Goal: Task Accomplishment & Management: Manage account settings

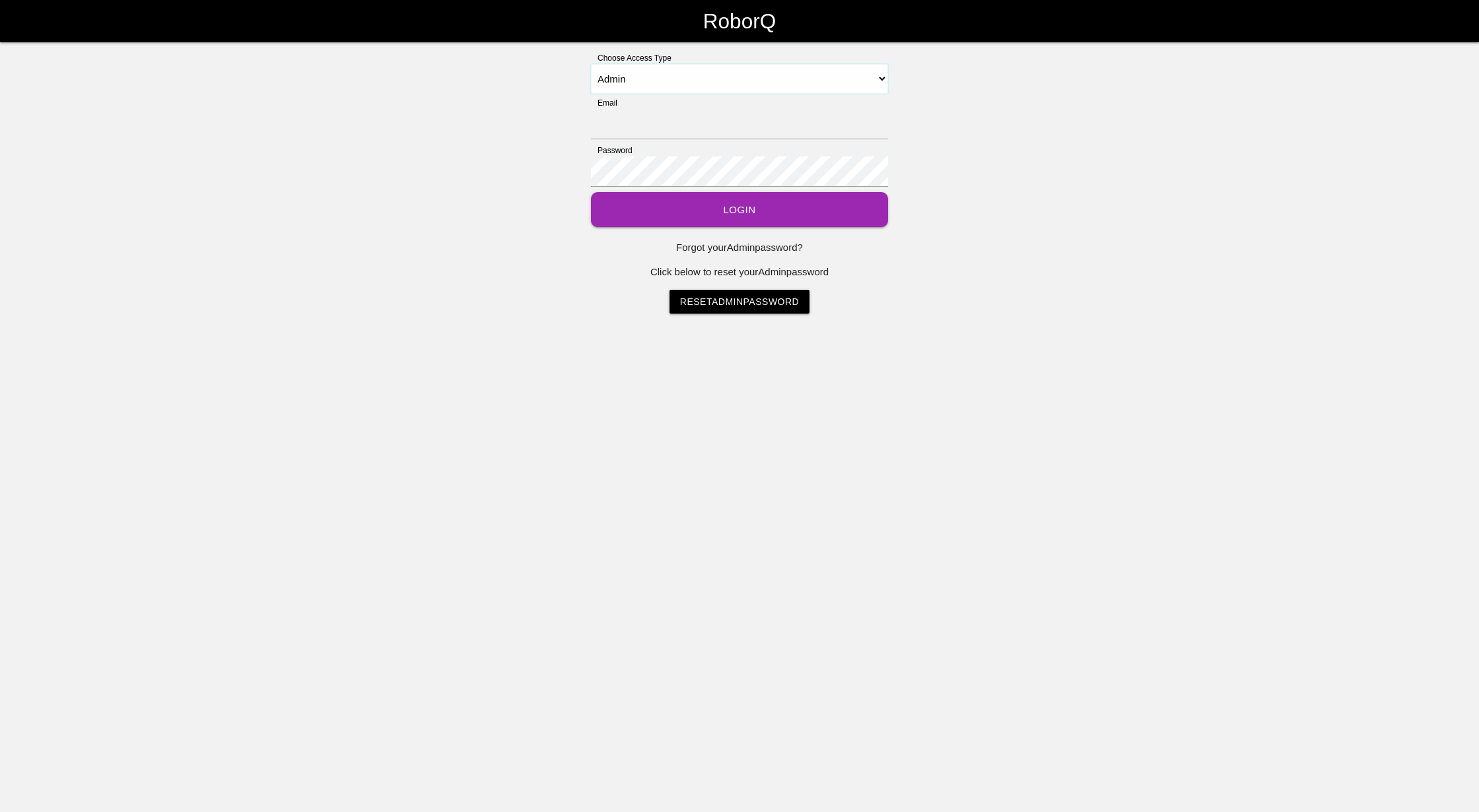
click at [882, 77] on select "Select Access Type Admin Customer Supervisor Worker" at bounding box center [740, 78] width 297 height 30
select select "Supervisor"
click at [591, 64] on select "Select Access Type Admin Customer Supervisor Worker" at bounding box center [740, 78] width 297 height 30
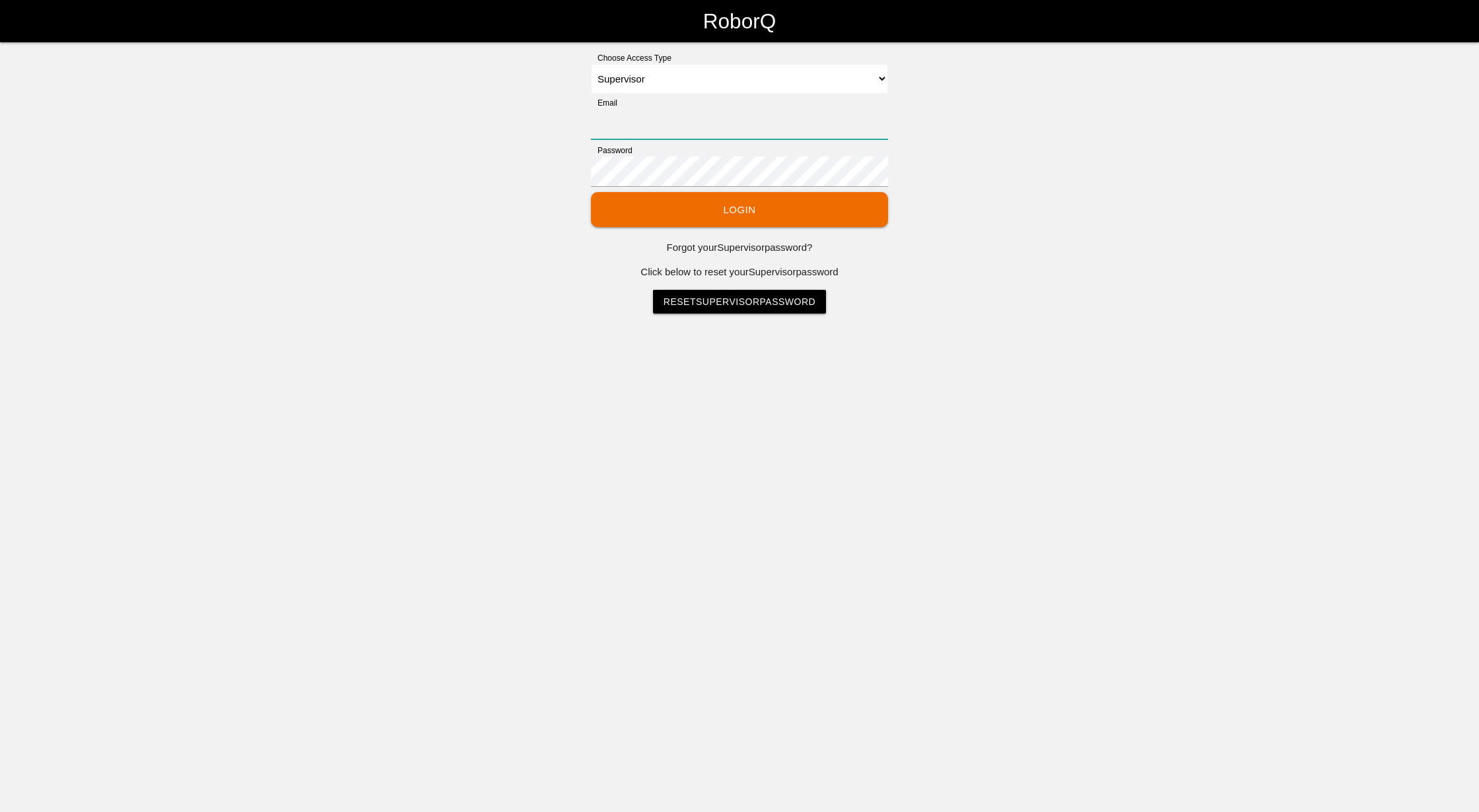
click at [634, 133] on input "Email" at bounding box center [740, 124] width 297 height 30
type input "[EMAIL_ADDRESS][DOMAIN_NAME]"
click at [715, 304] on link "Reset Supervisor Password" at bounding box center [740, 301] width 173 height 24
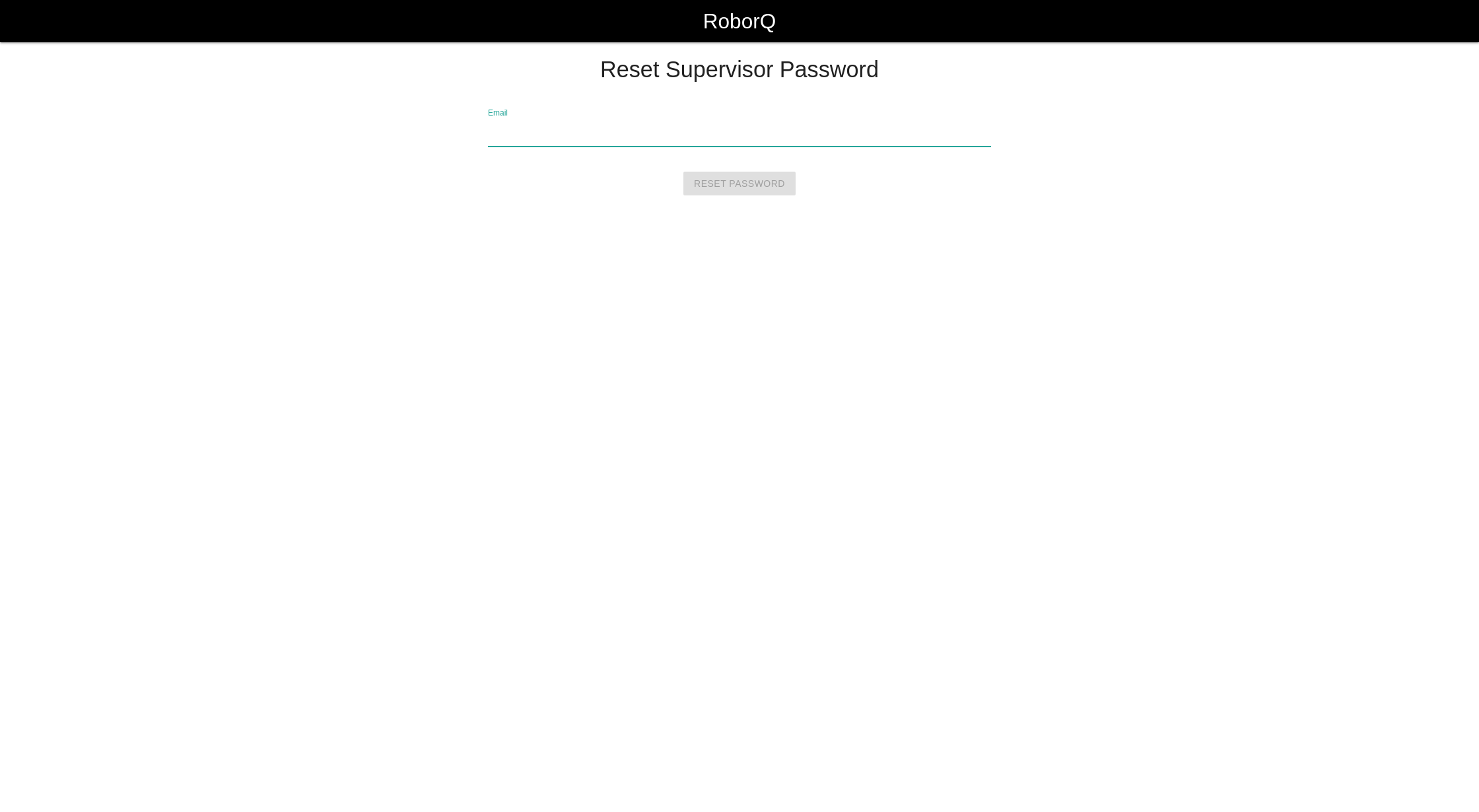
click at [571, 135] on input "Email" at bounding box center [740, 131] width 503 height 30
type input "[EMAIL_ADDRESS][DOMAIN_NAME]"
click at [732, 175] on input "Reset Password" at bounding box center [740, 183] width 112 height 24
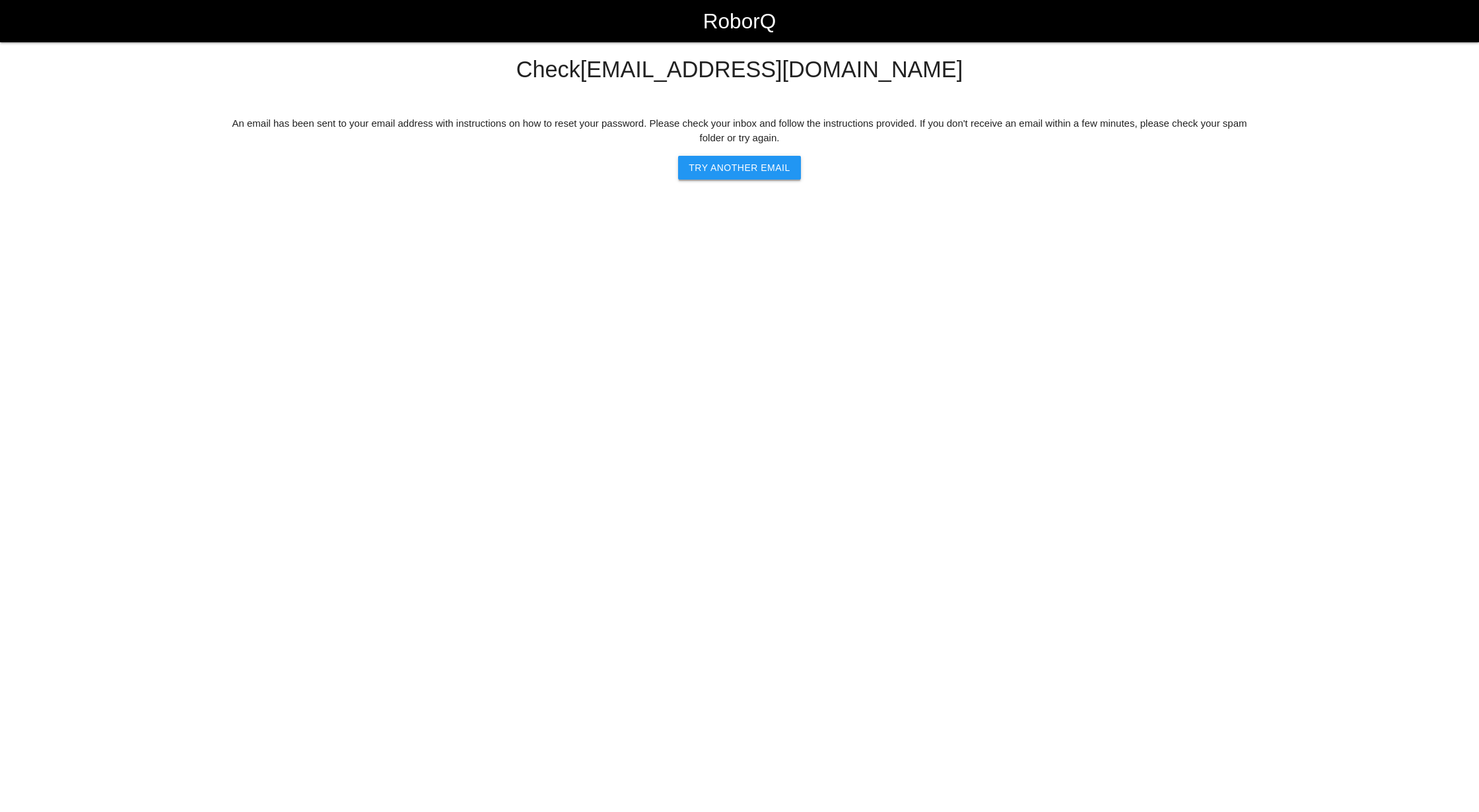
click at [733, 162] on button "Try another Email" at bounding box center [739, 167] width 122 height 24
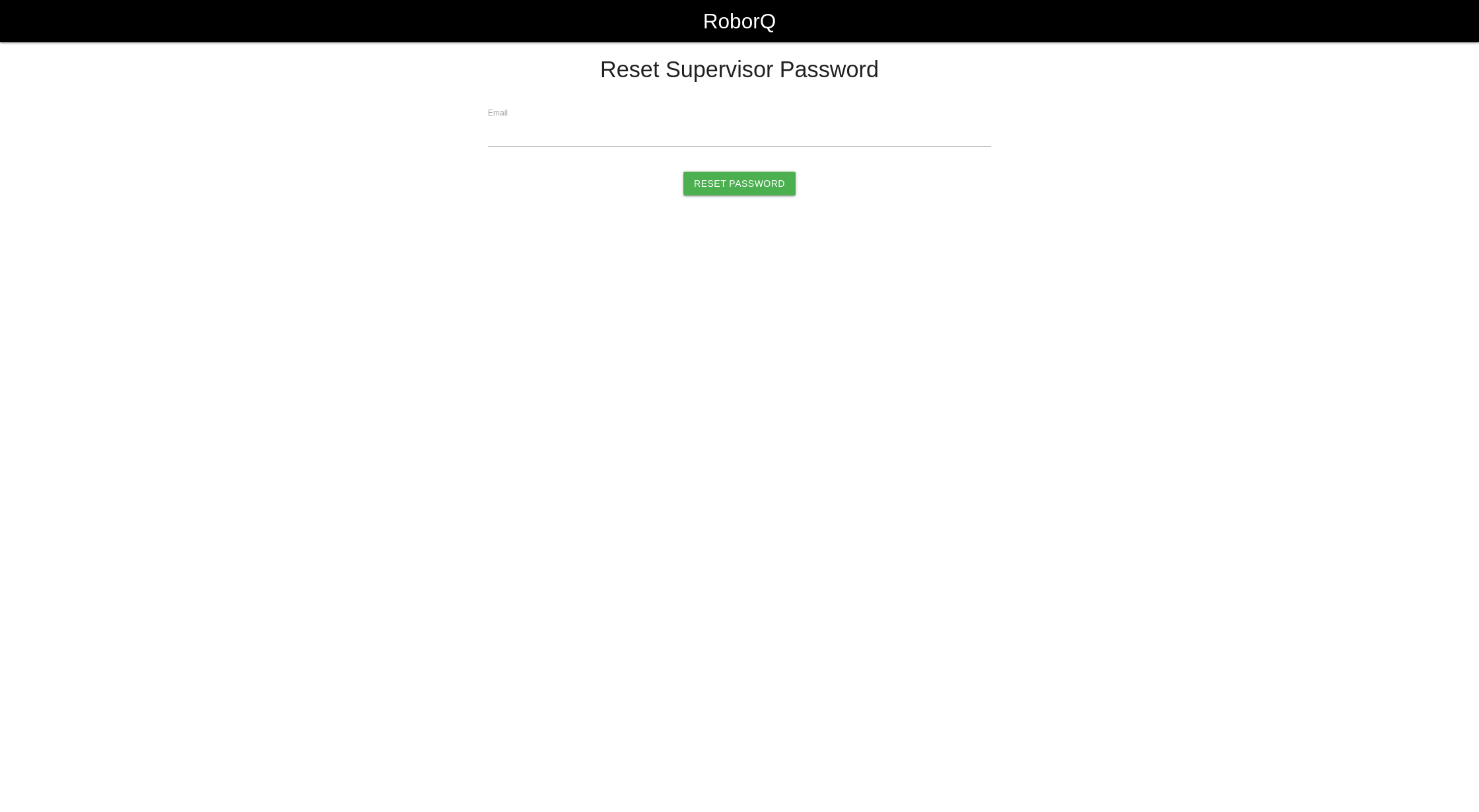
select select "Admin"
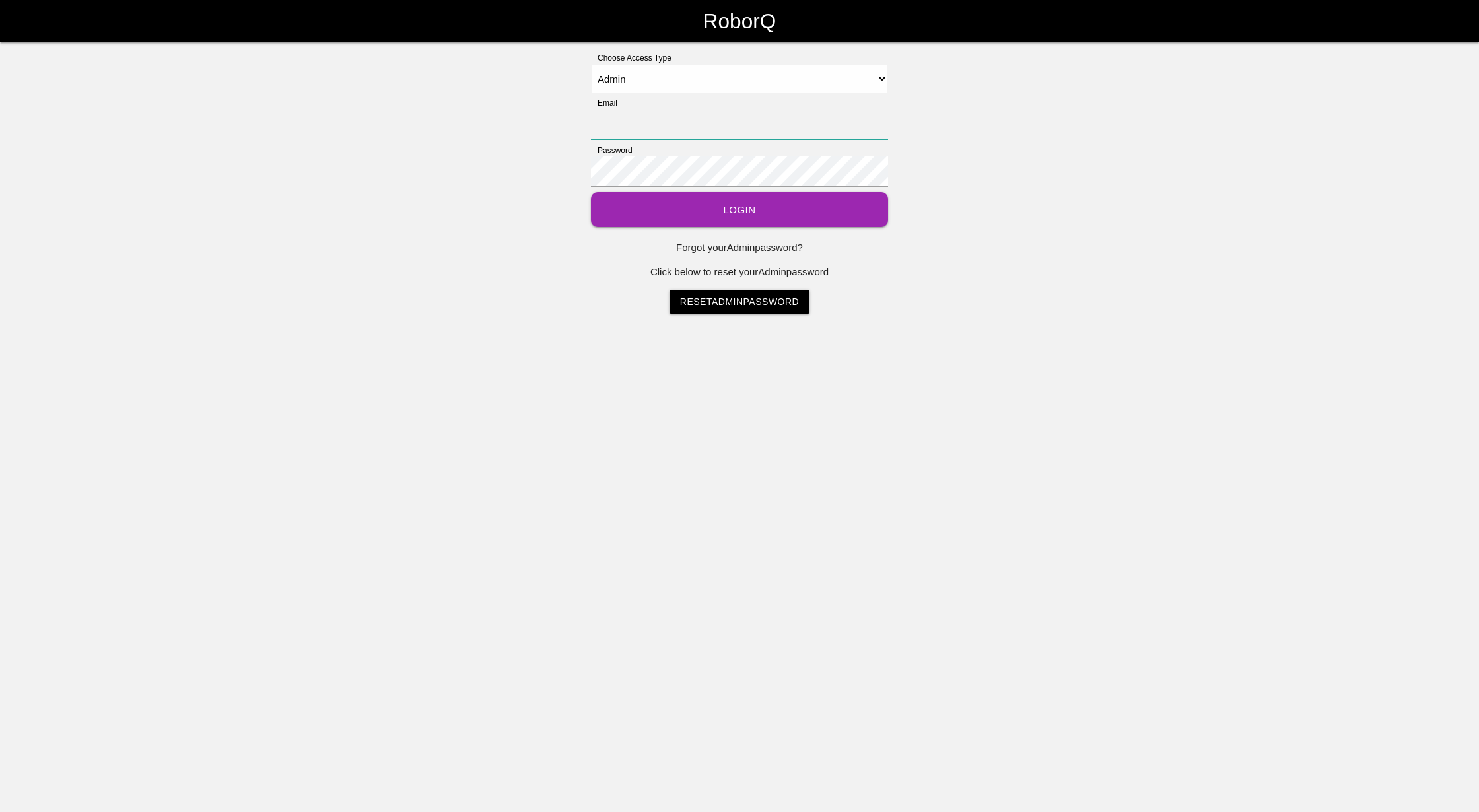
click at [640, 124] on input "Email" at bounding box center [740, 124] width 297 height 30
type input "[EMAIL_ADDRESS][DOMAIN_NAME]"
click at [755, 213] on button "Login" at bounding box center [740, 209] width 297 height 35
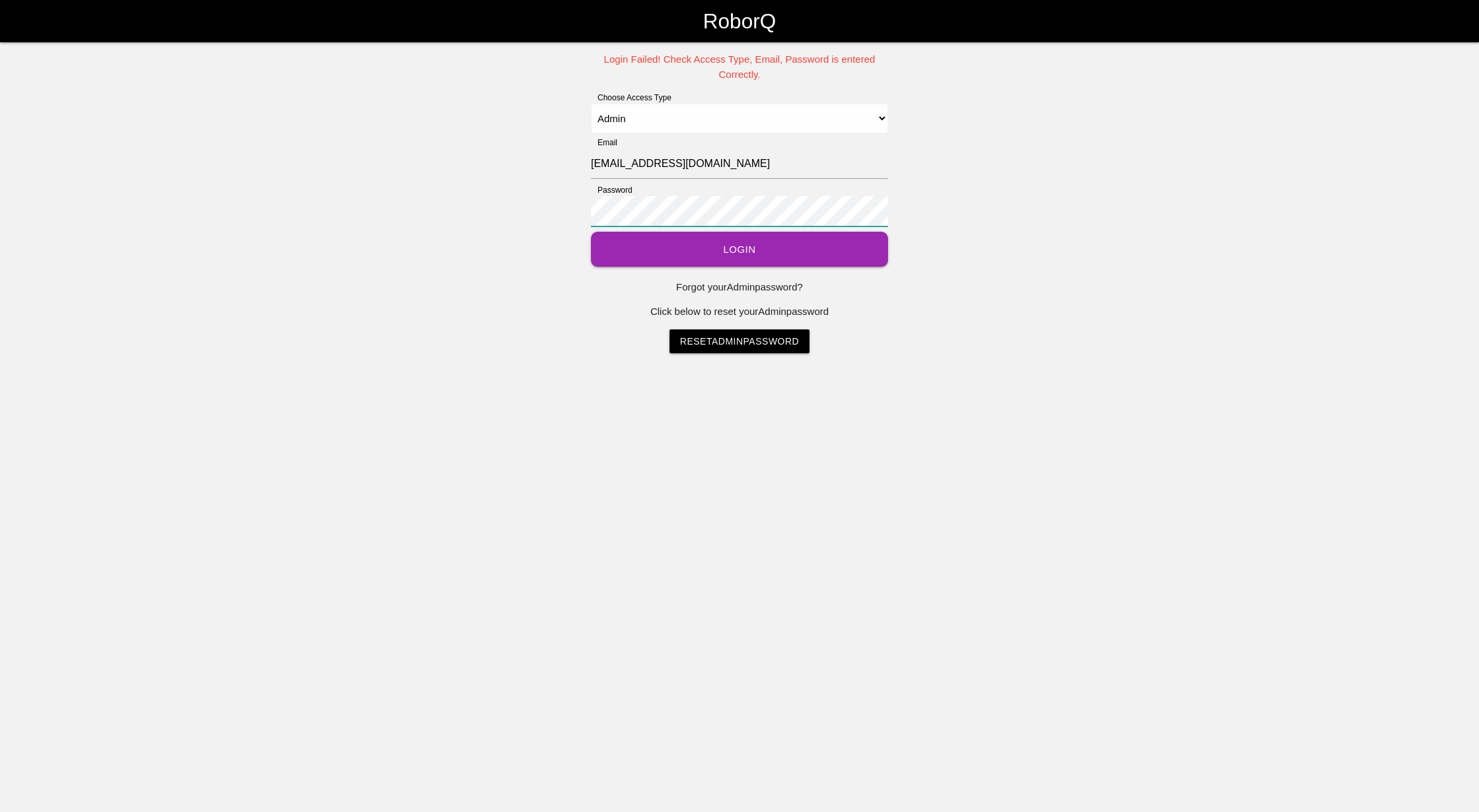
click at [474, 170] on div "Login Failed! Check Access Type, Email, Password is entered Correctly. Choose A…" at bounding box center [740, 202] width 1479 height 301
click at [711, 249] on button "Login" at bounding box center [740, 249] width 297 height 35
click at [560, 194] on div "Login Failed! Check Access Type, Email, Password is entered Correctly. Choose A…" at bounding box center [740, 202] width 1479 height 301
click at [655, 250] on button "Login" at bounding box center [740, 249] width 297 height 35
click at [342, 182] on div "Login Failed! Check Access Type, Email, Password is entered Correctly. Choose A…" at bounding box center [740, 202] width 1479 height 301
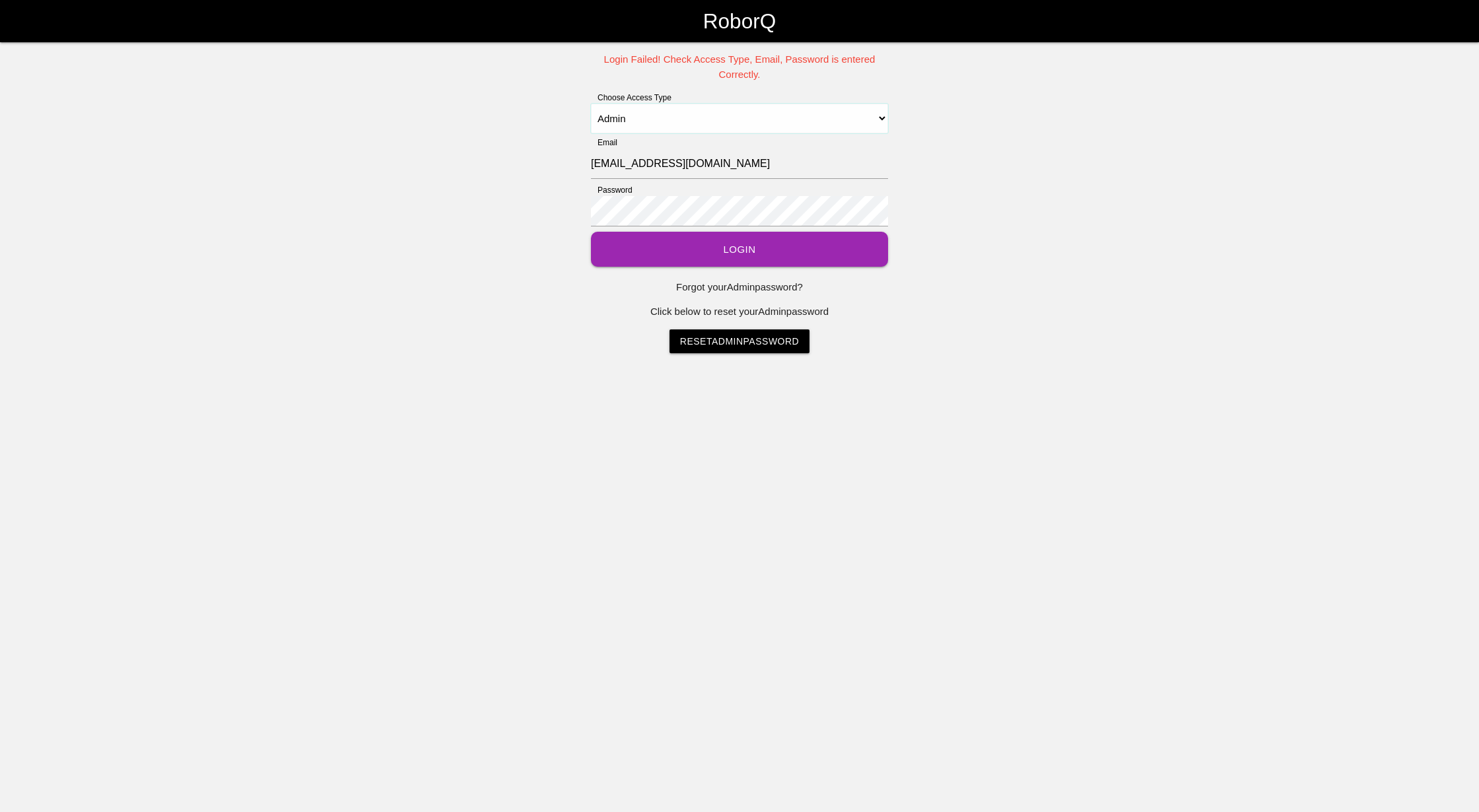
click at [877, 117] on select "Select Access Type Admin Customer Supervisor Worker" at bounding box center [740, 118] width 297 height 30
select select "Supervisor"
click at [591, 104] on select "Select Access Type Admin Customer Supervisor Worker" at bounding box center [740, 118] width 297 height 30
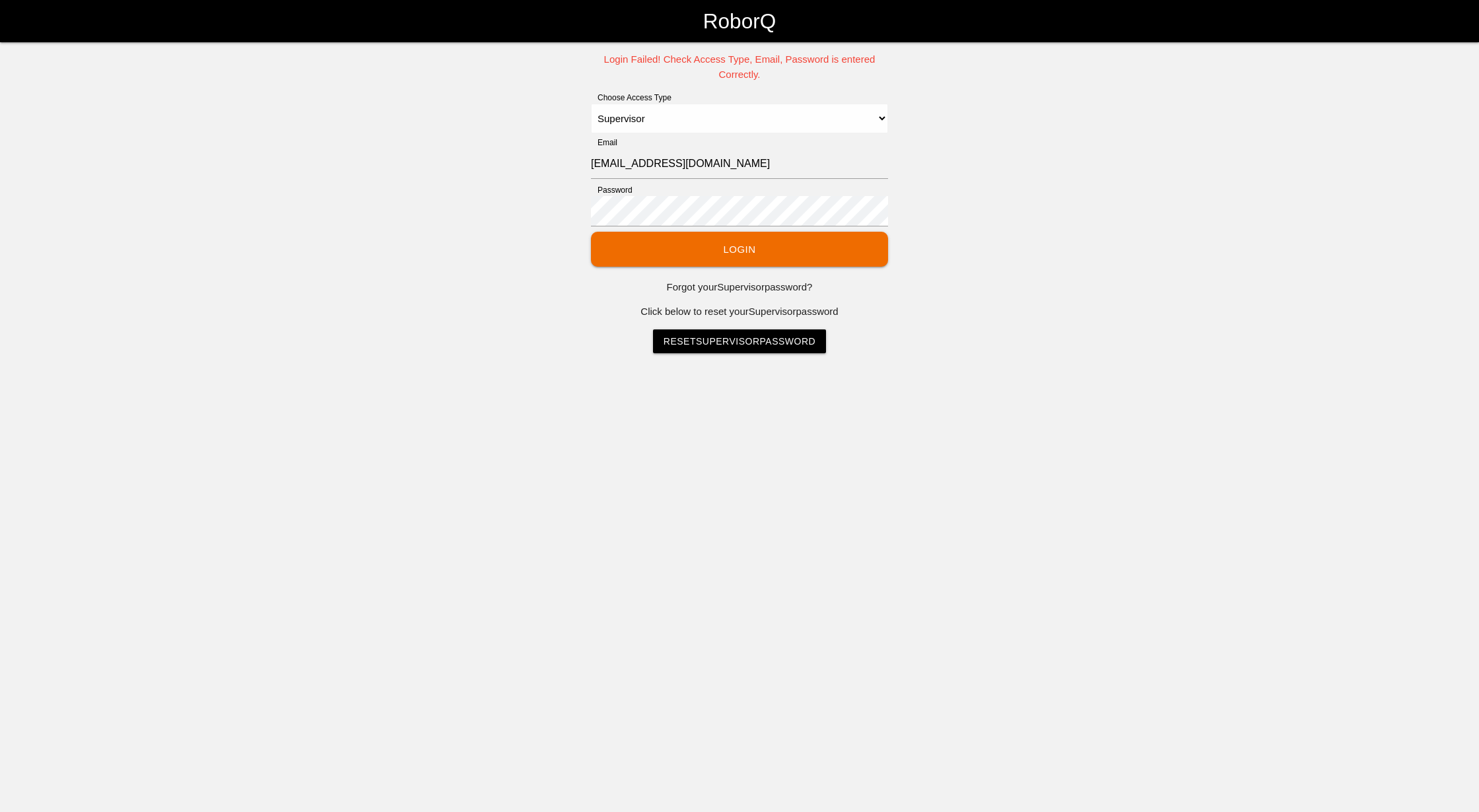
click at [725, 242] on button "Login" at bounding box center [740, 249] width 297 height 35
